Goal: Task Accomplishment & Management: Use online tool/utility

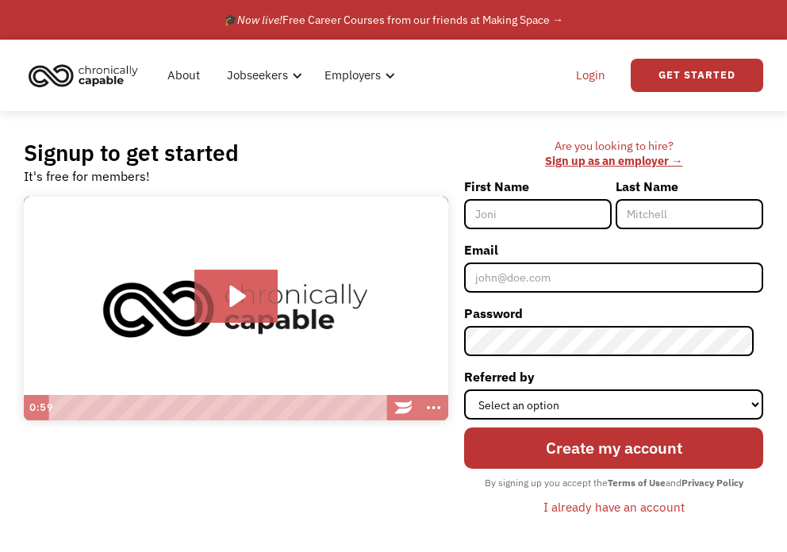
click at [588, 88] on link "Login" at bounding box center [590, 75] width 48 height 51
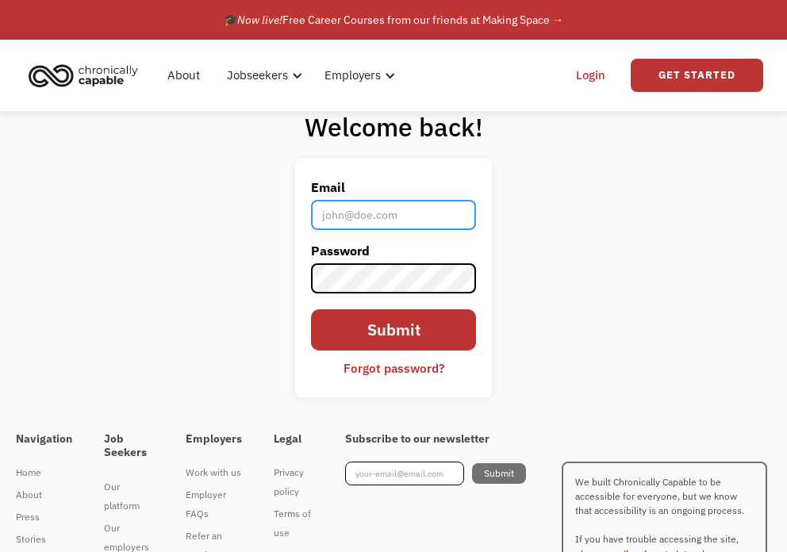
type input "[EMAIL_ADDRESS][DOMAIN_NAME]"
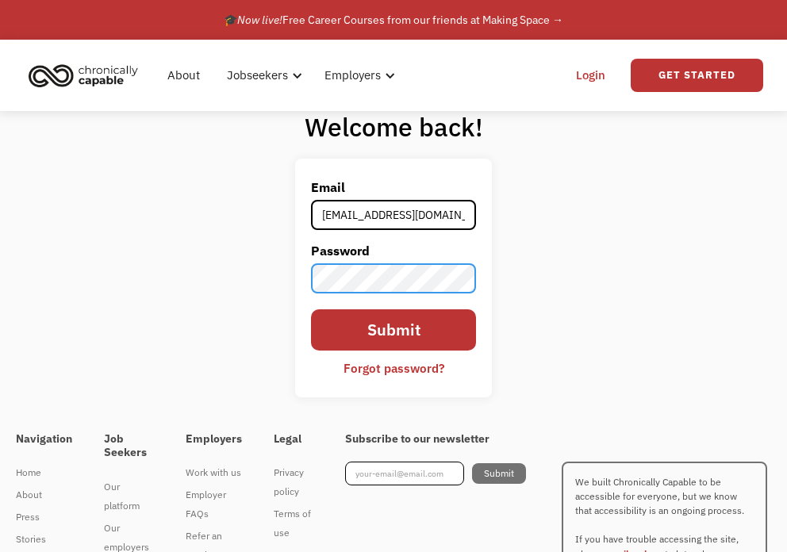
click at [393, 329] on input "Submit" at bounding box center [393, 329] width 165 height 41
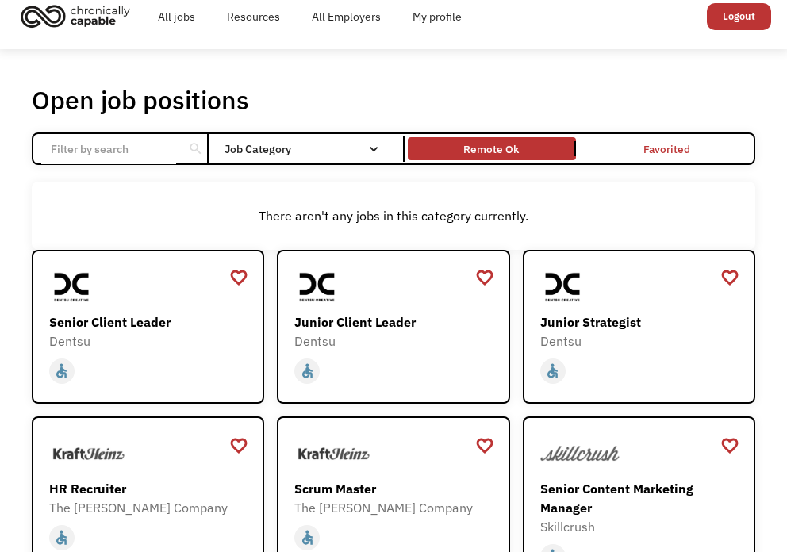
scroll to position [19, 0]
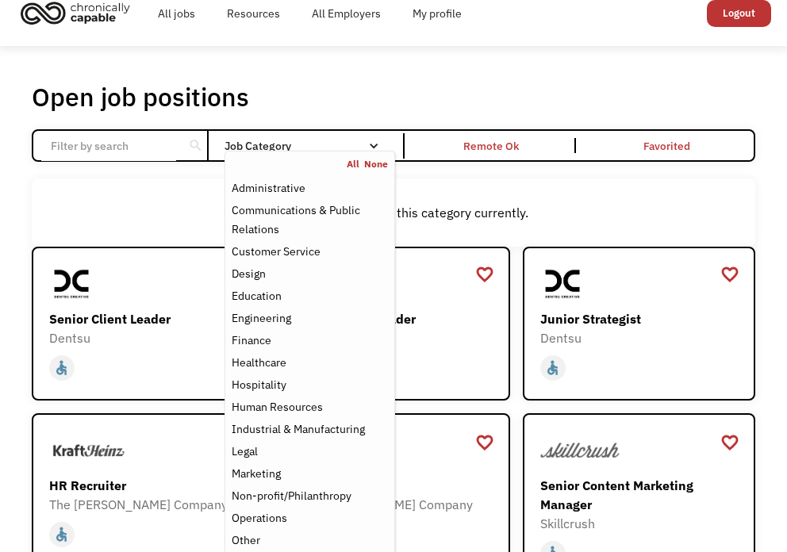
click at [389, 139] on div "Job Category" at bounding box center [309, 145] width 170 height 25
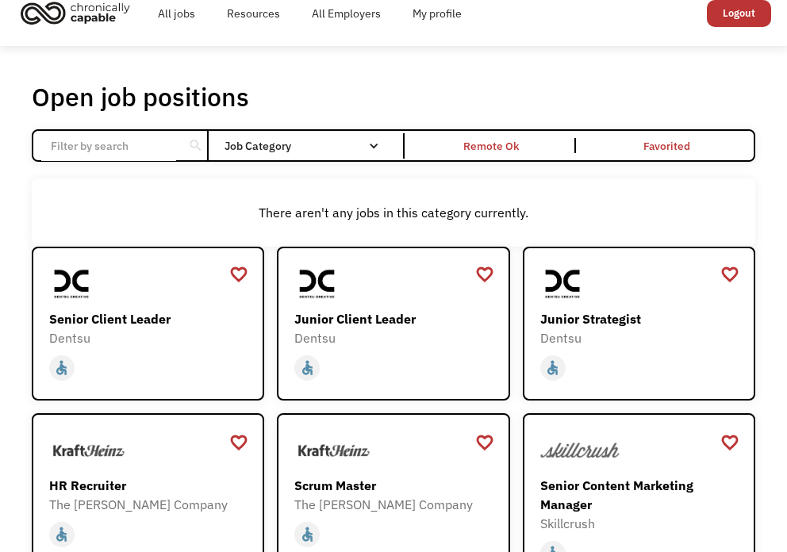
click at [389, 139] on div "Job Category" at bounding box center [309, 145] width 170 height 25
click at [500, 135] on link "Remote Ok" at bounding box center [491, 146] width 174 height 30
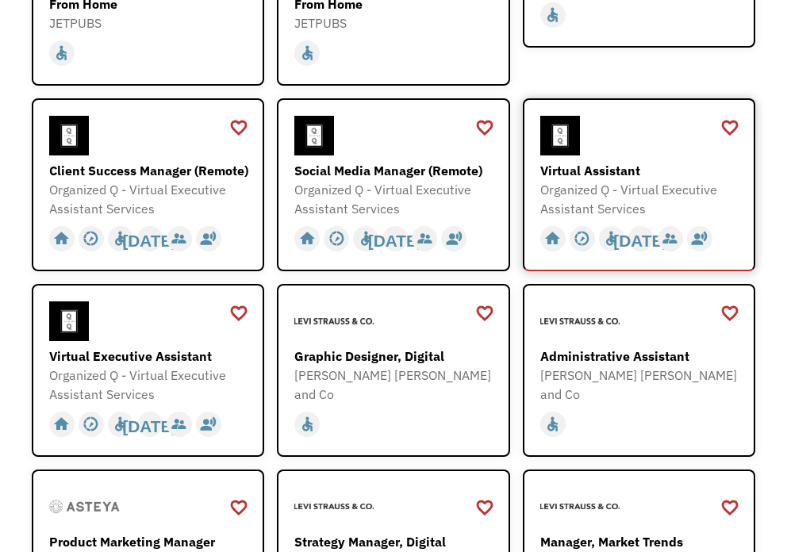
scroll to position [622, 0]
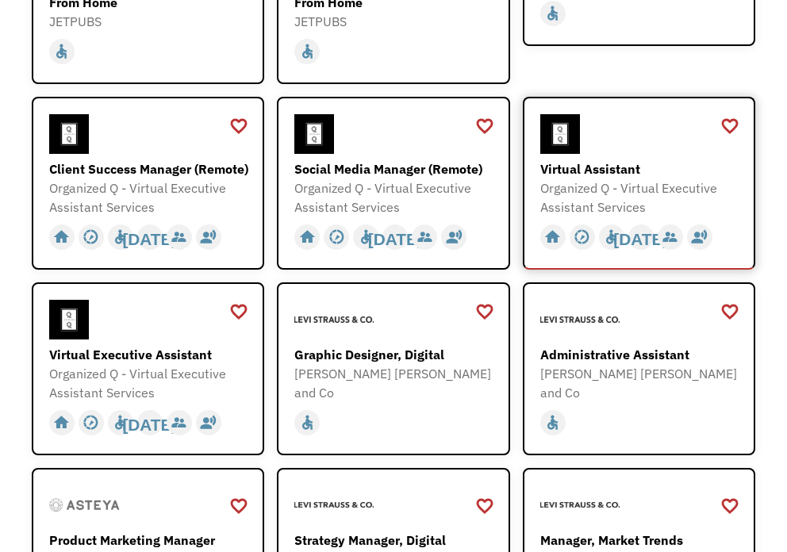
click at [608, 159] on div "Virtual Assistant" at bounding box center [640, 168] width 201 height 19
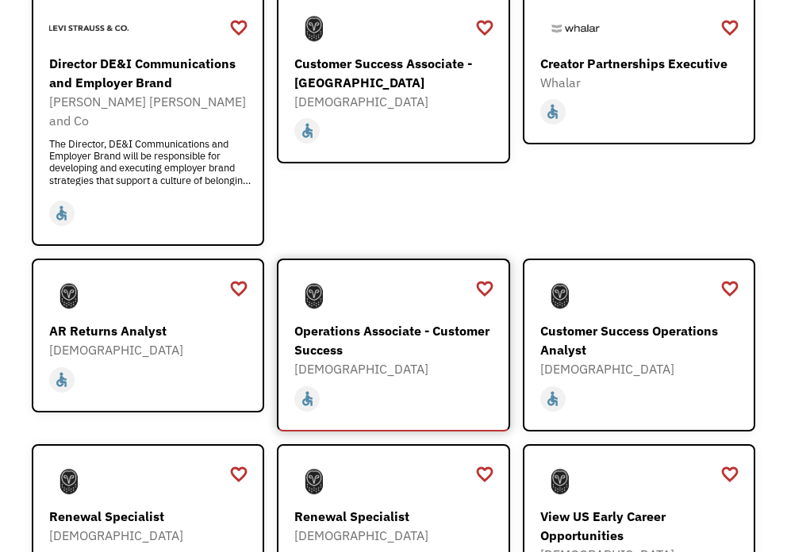
scroll to position [1388, 0]
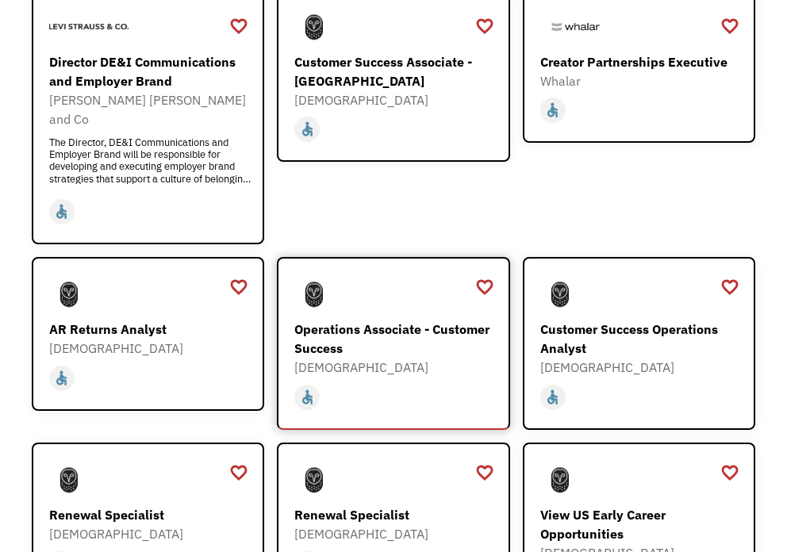
click at [386, 320] on div "Operations Associate - Customer Success" at bounding box center [394, 339] width 201 height 38
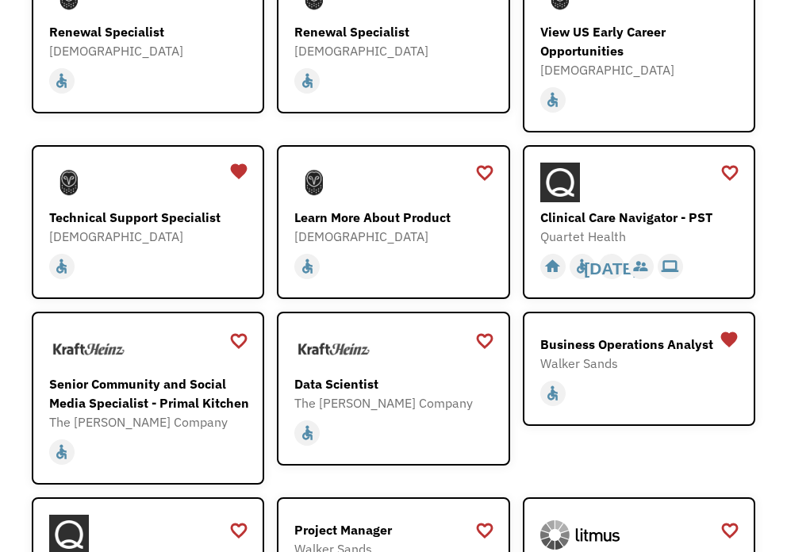
scroll to position [1871, 0]
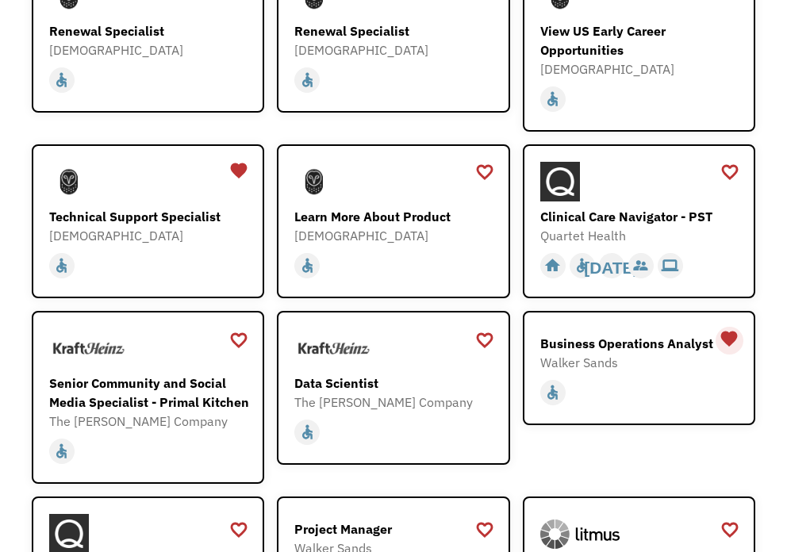
click at [727, 327] on div "favorite" at bounding box center [728, 339] width 19 height 24
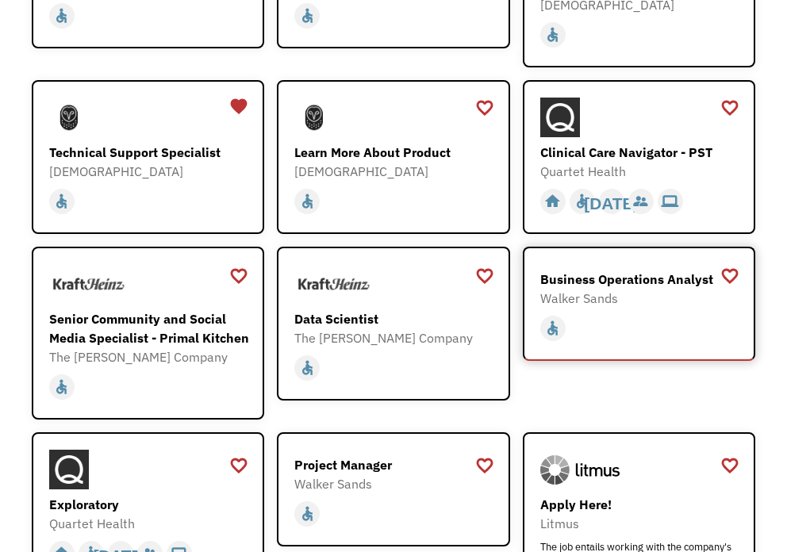
scroll to position [1929, 0]
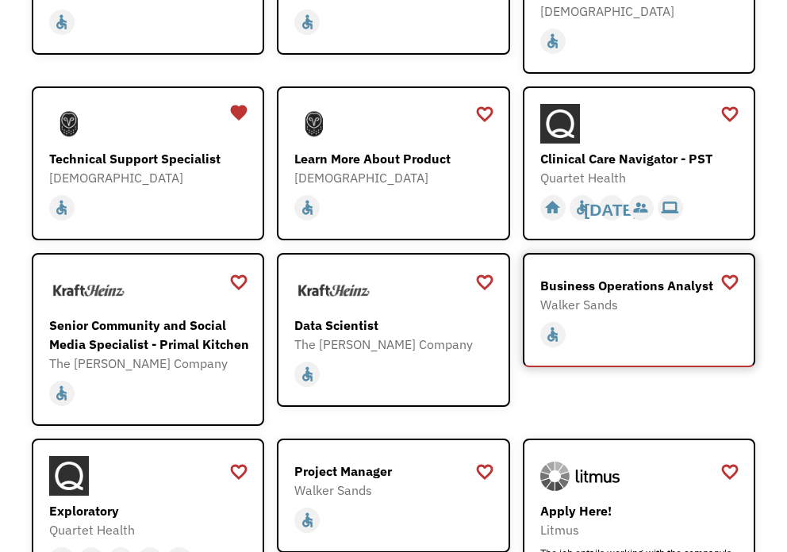
click at [664, 276] on div "Business Operations Analyst" at bounding box center [640, 285] width 201 height 19
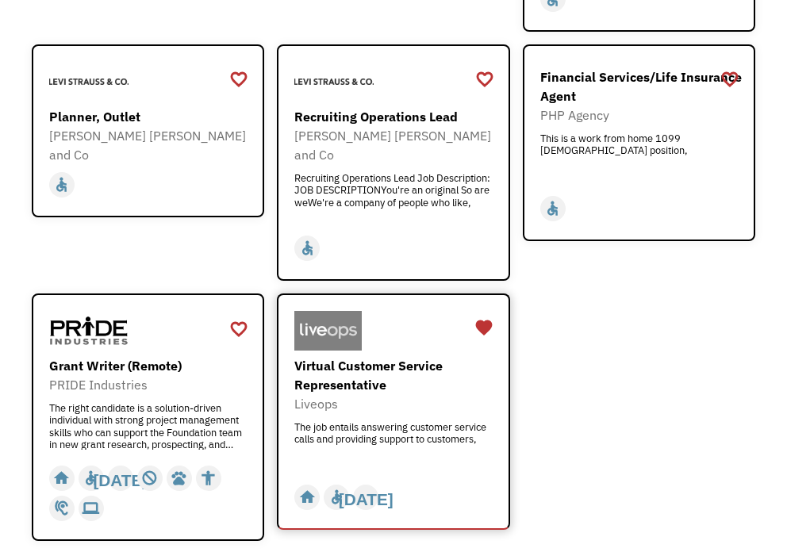
scroll to position [2558, 0]
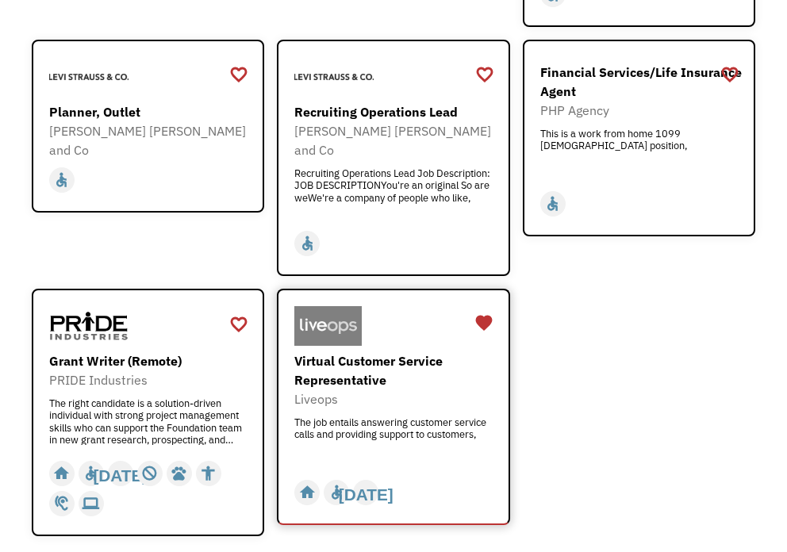
click at [397, 351] on div "Virtual Customer Service Representative" at bounding box center [394, 370] width 201 height 38
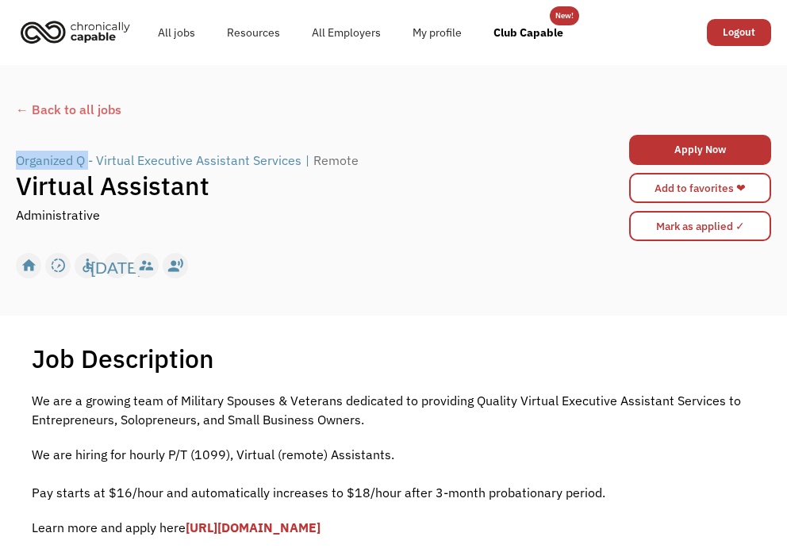
drag, startPoint x: 14, startPoint y: 158, endPoint x: 88, endPoint y: 155, distance: 73.8
click at [88, 155] on div "← Back to all jobs Organized Q - Virtual Executive Assistant Services | Remote …" at bounding box center [393, 190] width 787 height 195
copy div "Organized Q"
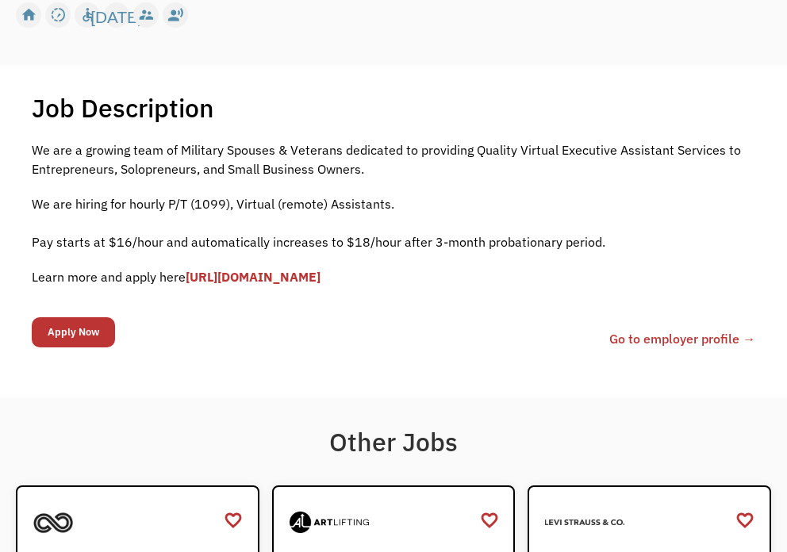
scroll to position [279, 0]
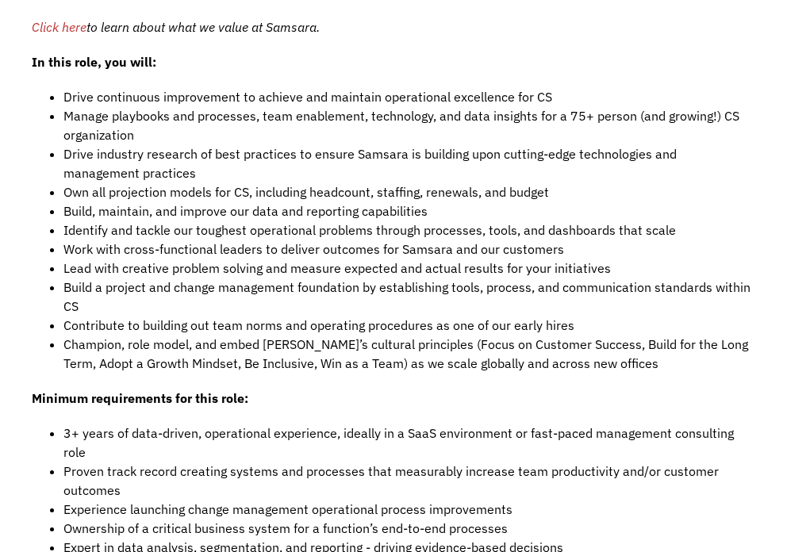
scroll to position [1426, 0]
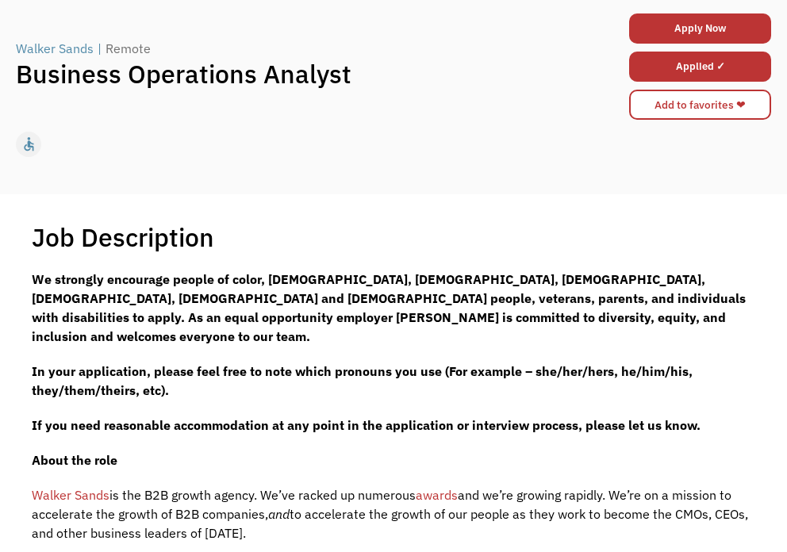
scroll to position [19, 0]
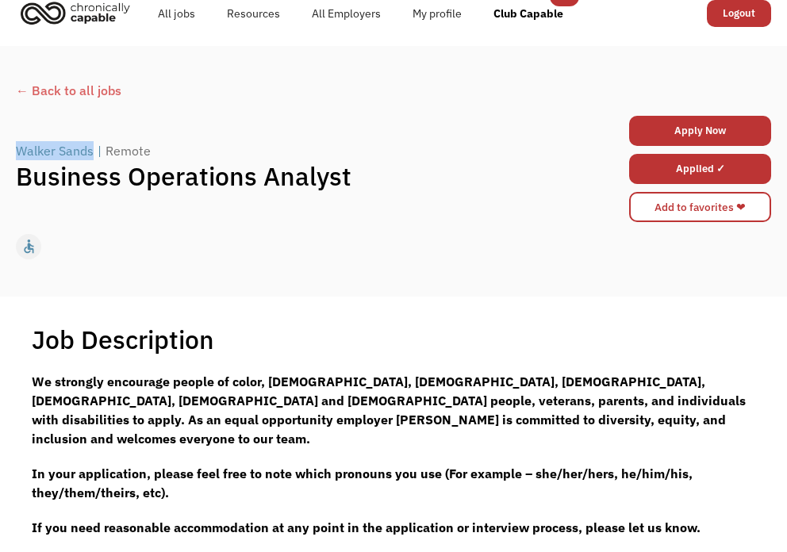
drag, startPoint x: 8, startPoint y: 156, endPoint x: 94, endPoint y: 158, distance: 86.4
click at [94, 158] on div "← Back to all jobs Walker Sands | Remote Business Operations Analyst Apply Now …" at bounding box center [393, 171] width 787 height 195
copy div "Walker Sands"
click at [655, 207] on link "Add to favorites ❤" at bounding box center [700, 207] width 142 height 30
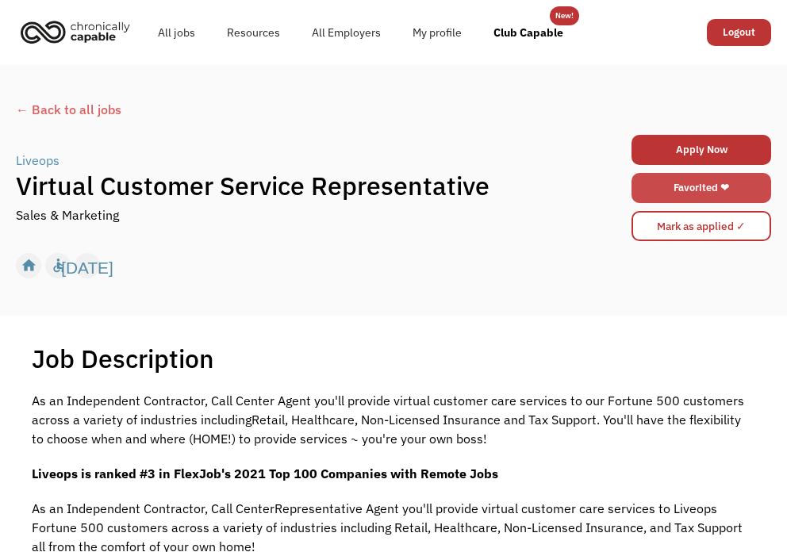
click at [688, 182] on link "Favorited ❤" at bounding box center [701, 188] width 140 height 30
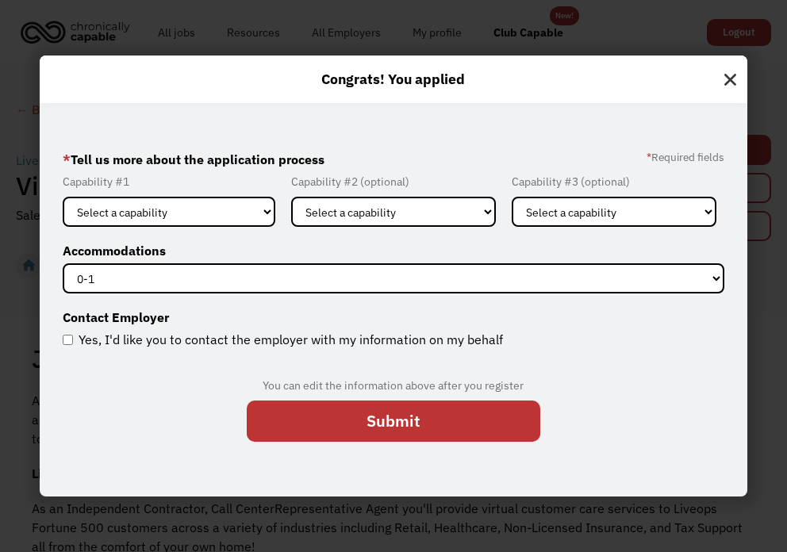
click at [729, 84] on img at bounding box center [730, 76] width 34 height 41
